Goal: Find specific page/section: Find specific page/section

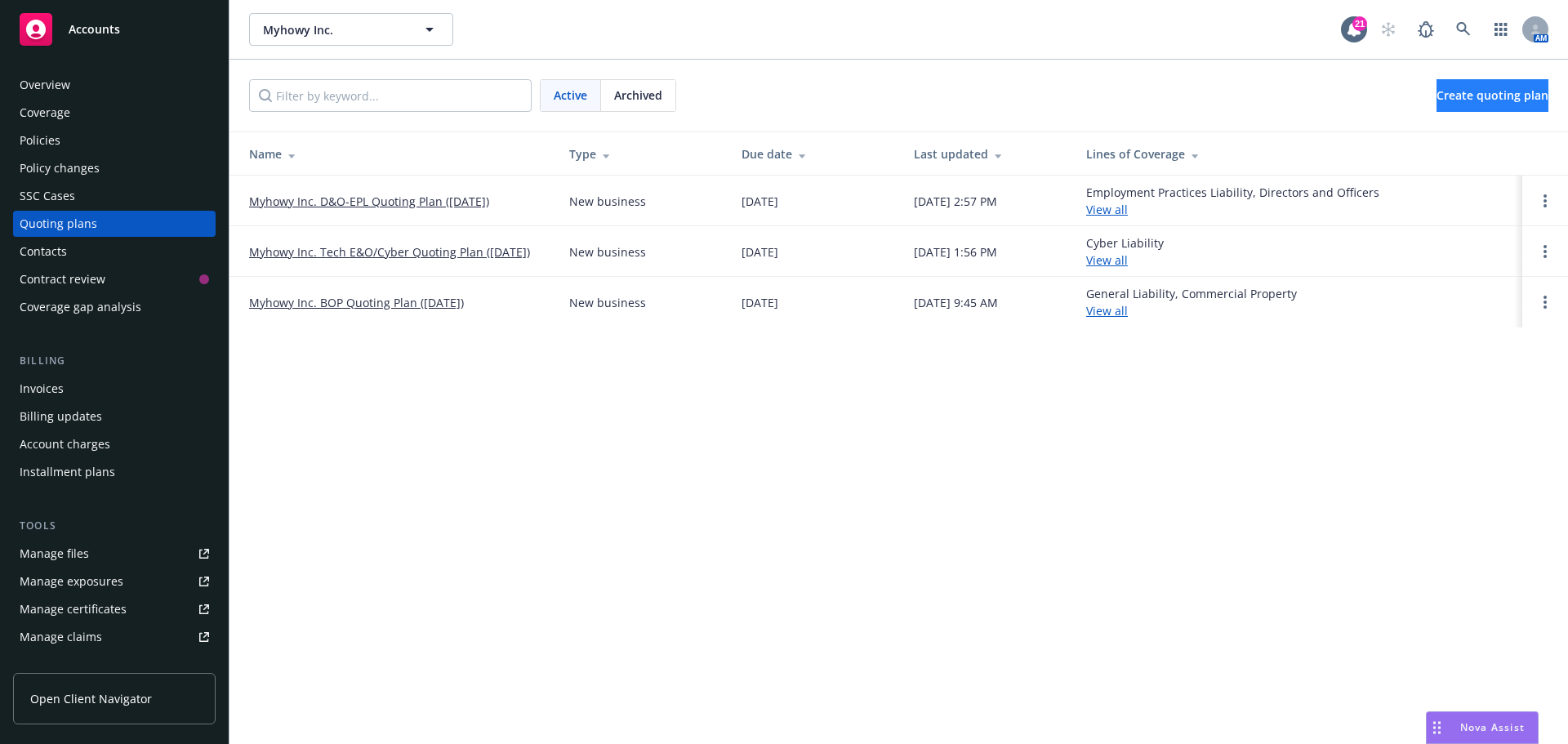
scroll to position [81, 0]
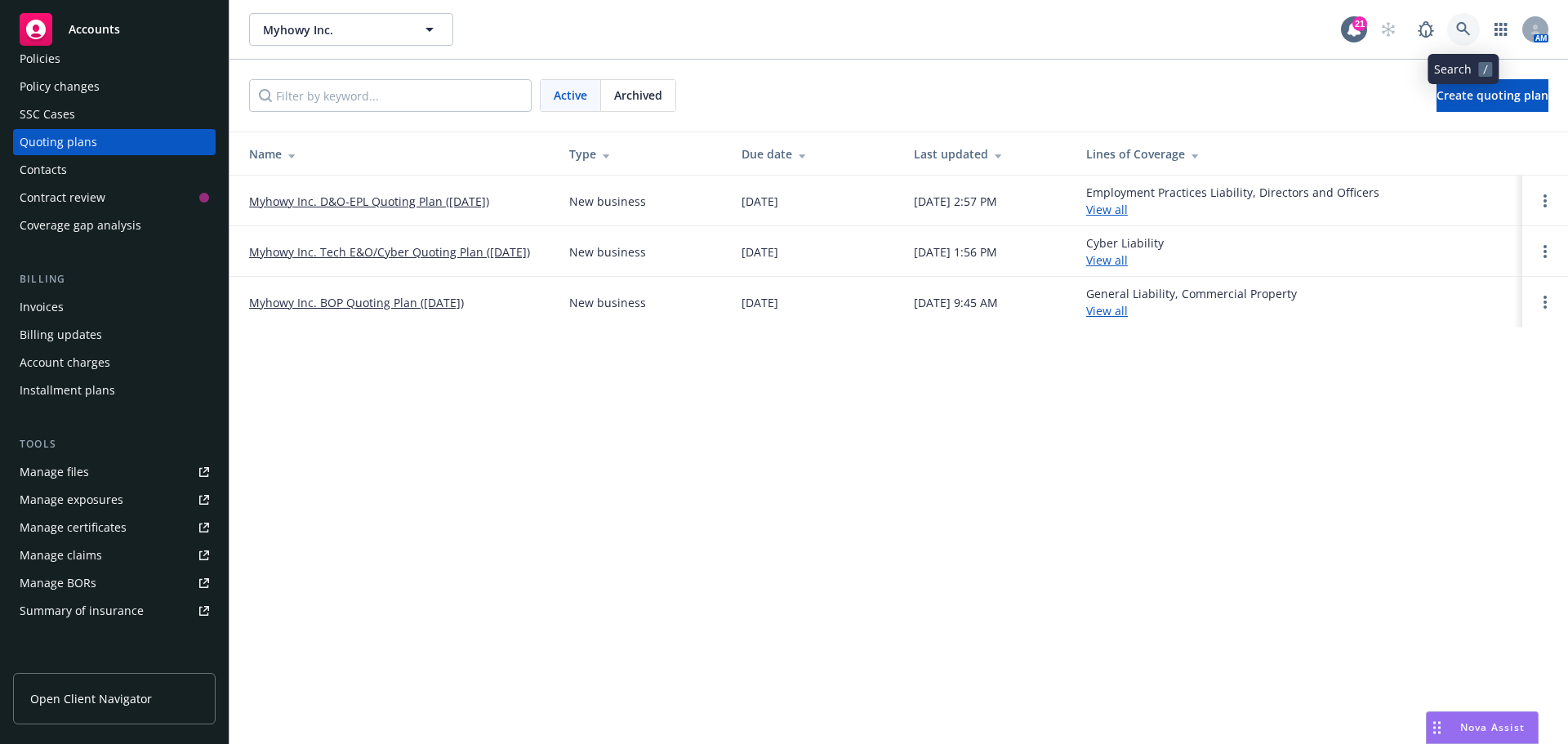
click at [1458, 22] on icon at bounding box center [1463, 30] width 15 height 15
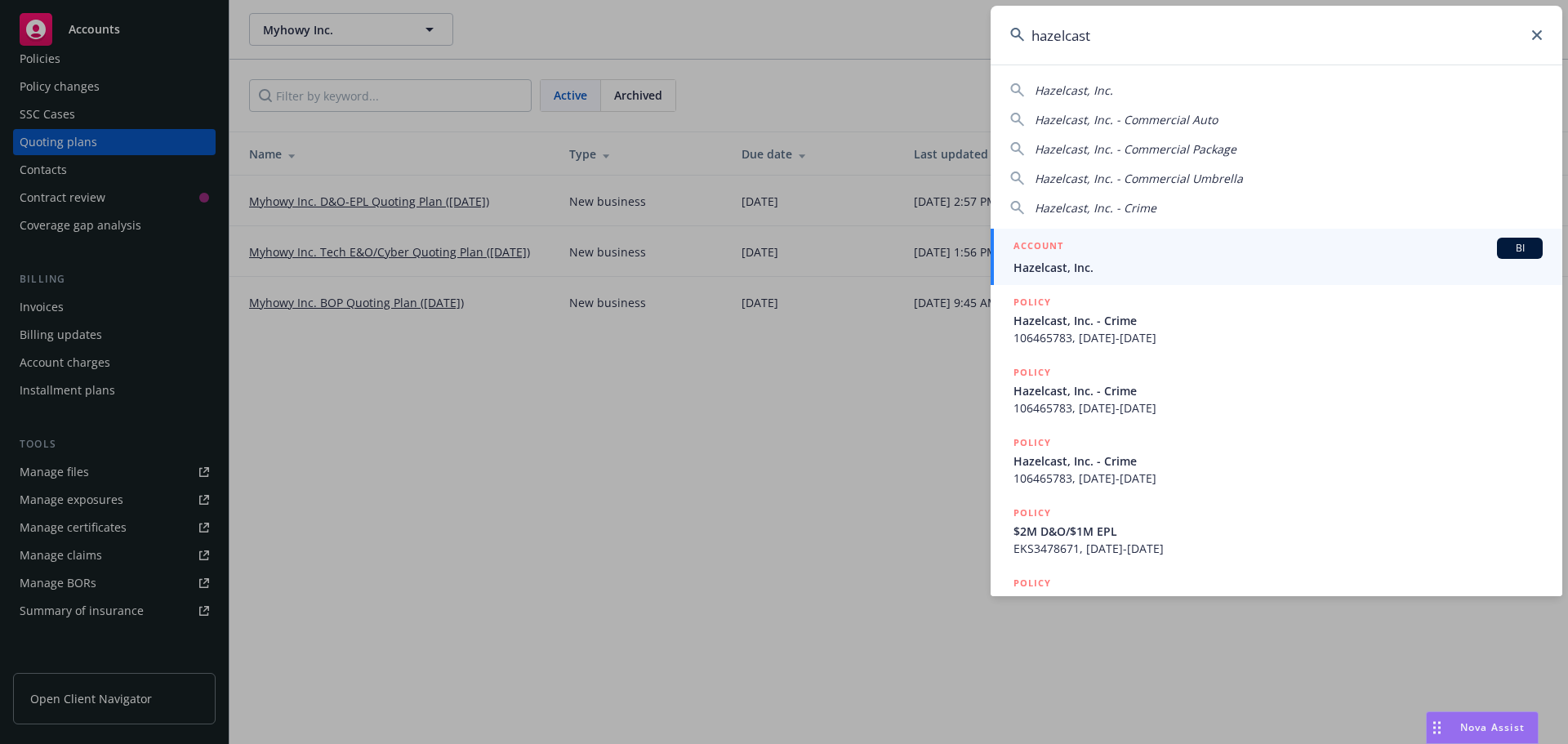
type input "hazelcast"
click at [1107, 264] on span "Hazelcast, Inc." at bounding box center [1278, 267] width 529 height 17
